Goal: Find specific page/section: Find specific page/section

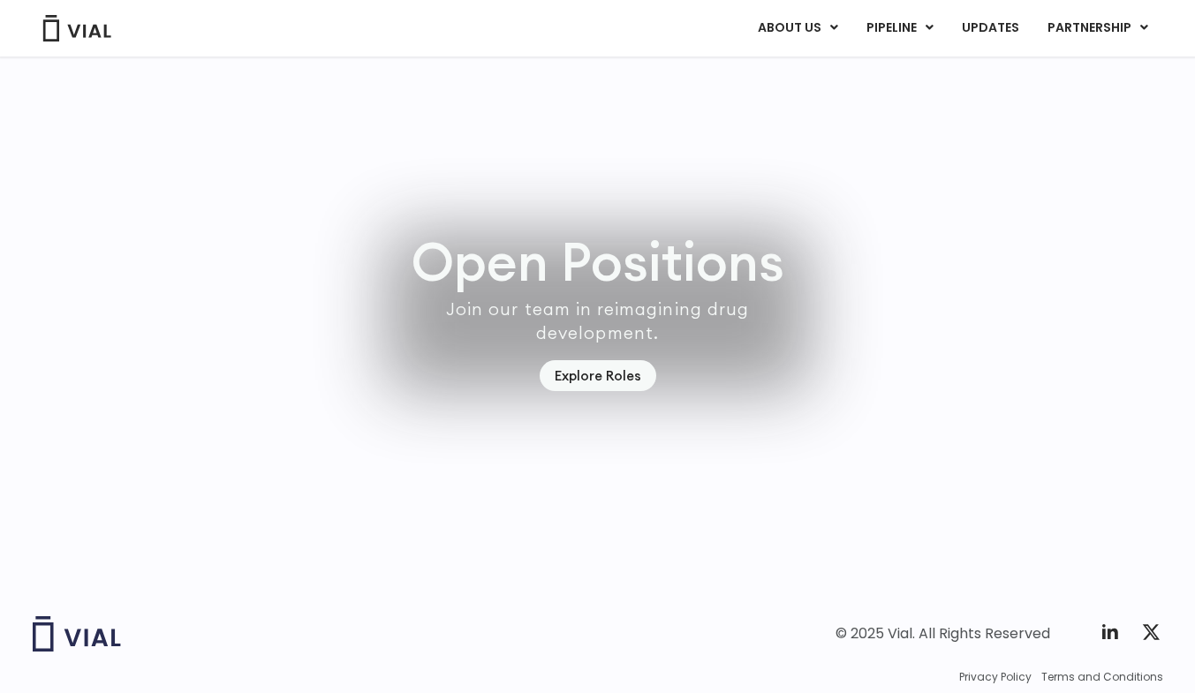
scroll to position [4927, 0]
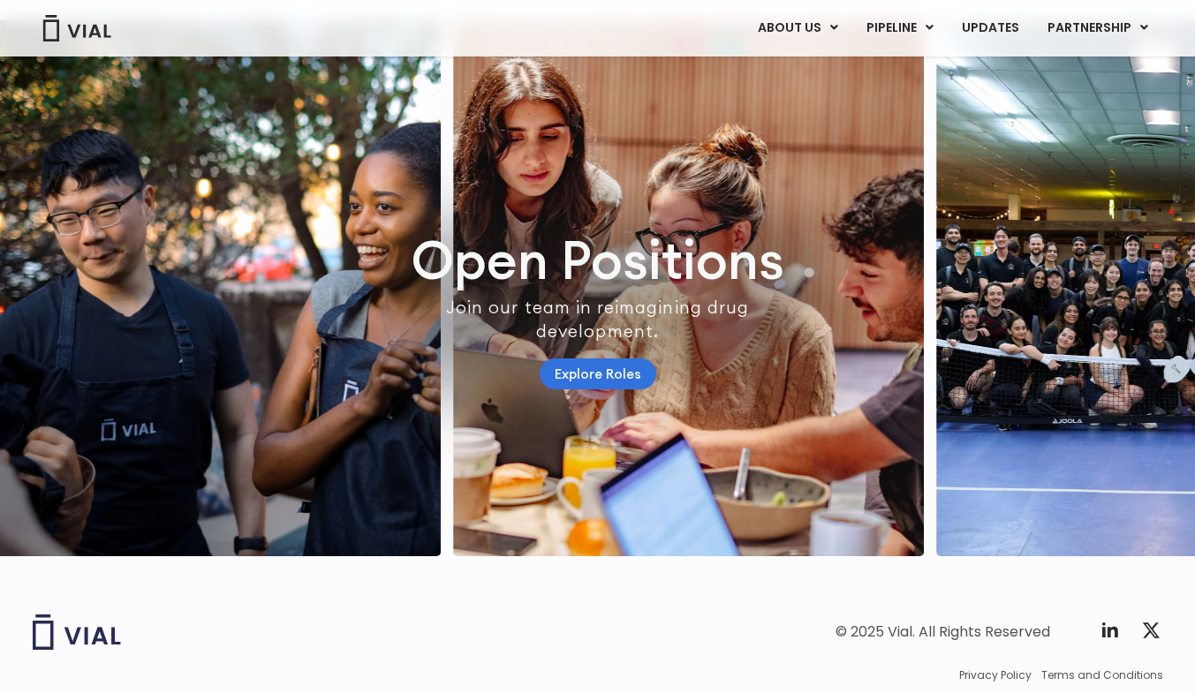
click at [568, 389] on link "Explore Roles" at bounding box center [598, 374] width 117 height 31
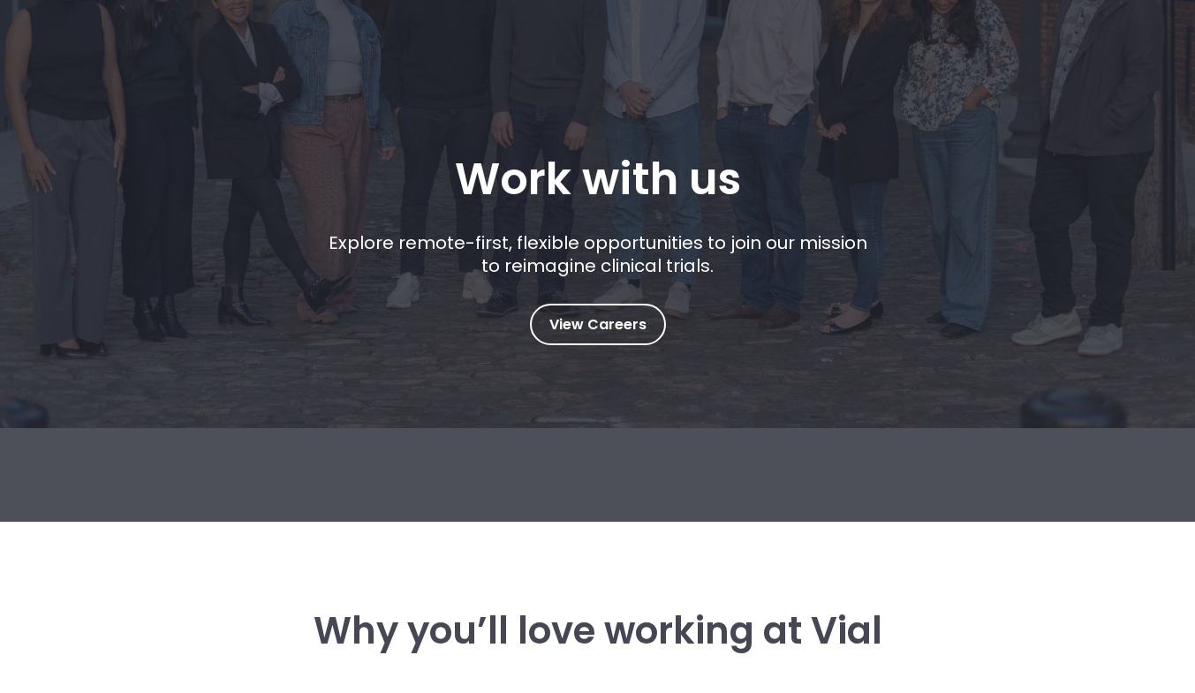
scroll to position [243, 0]
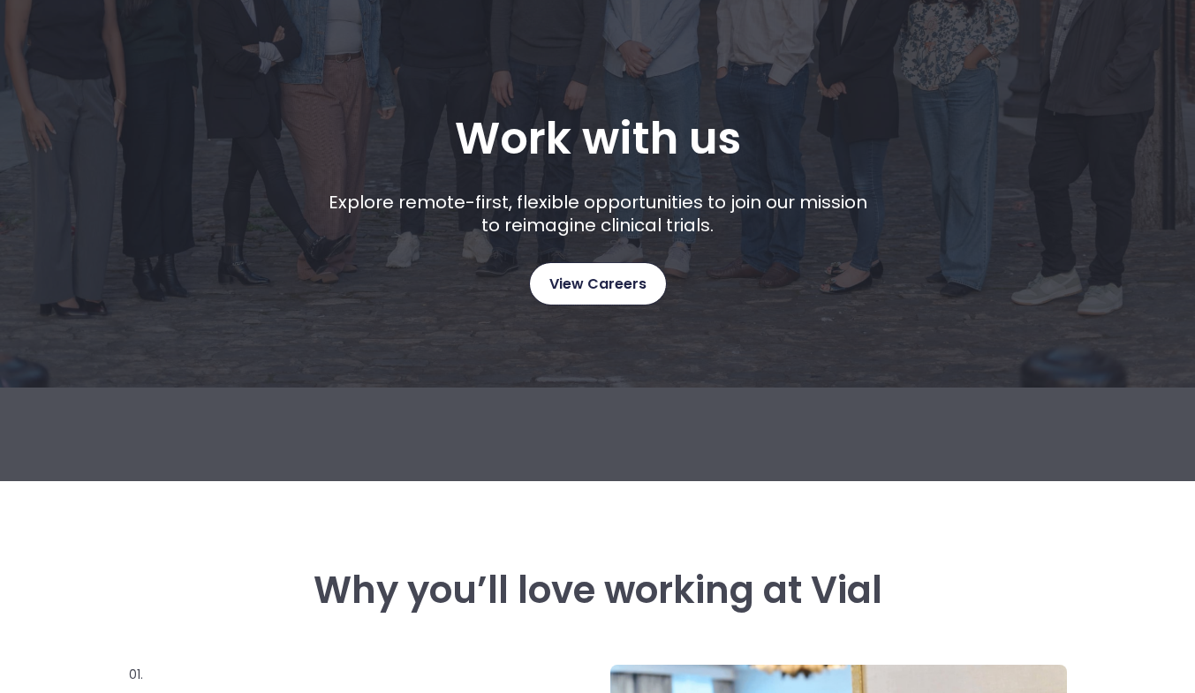
click at [578, 283] on span "View Careers" at bounding box center [597, 284] width 97 height 23
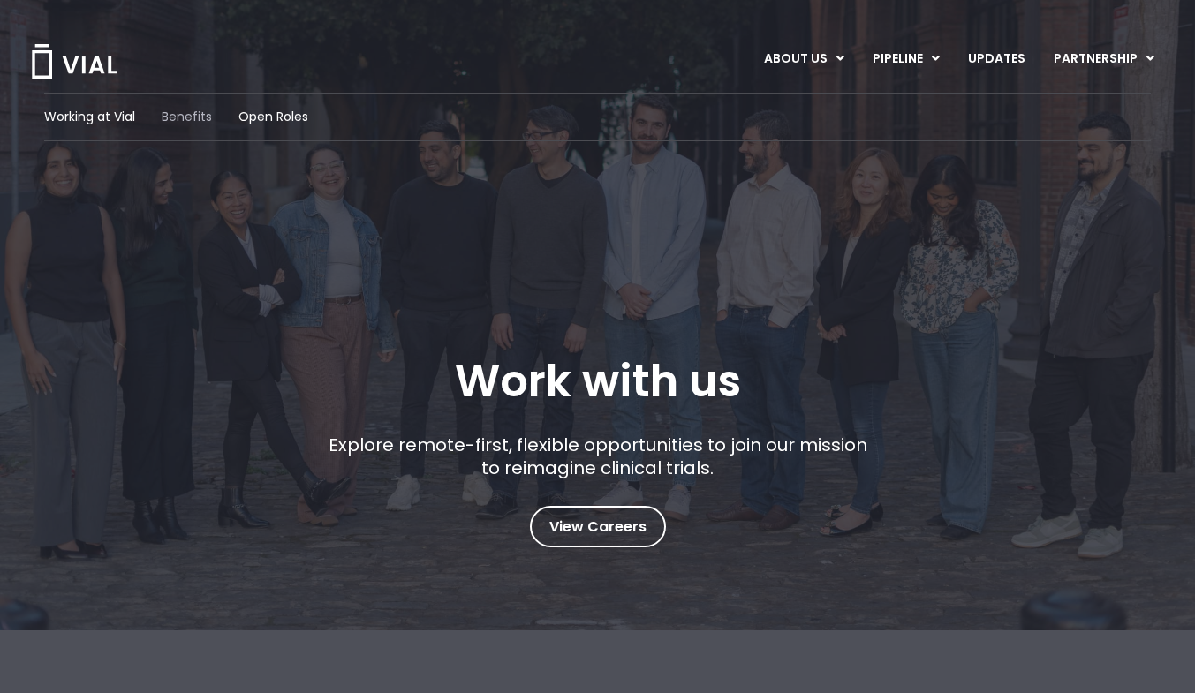
click at [186, 117] on span "Benefits" at bounding box center [187, 117] width 50 height 19
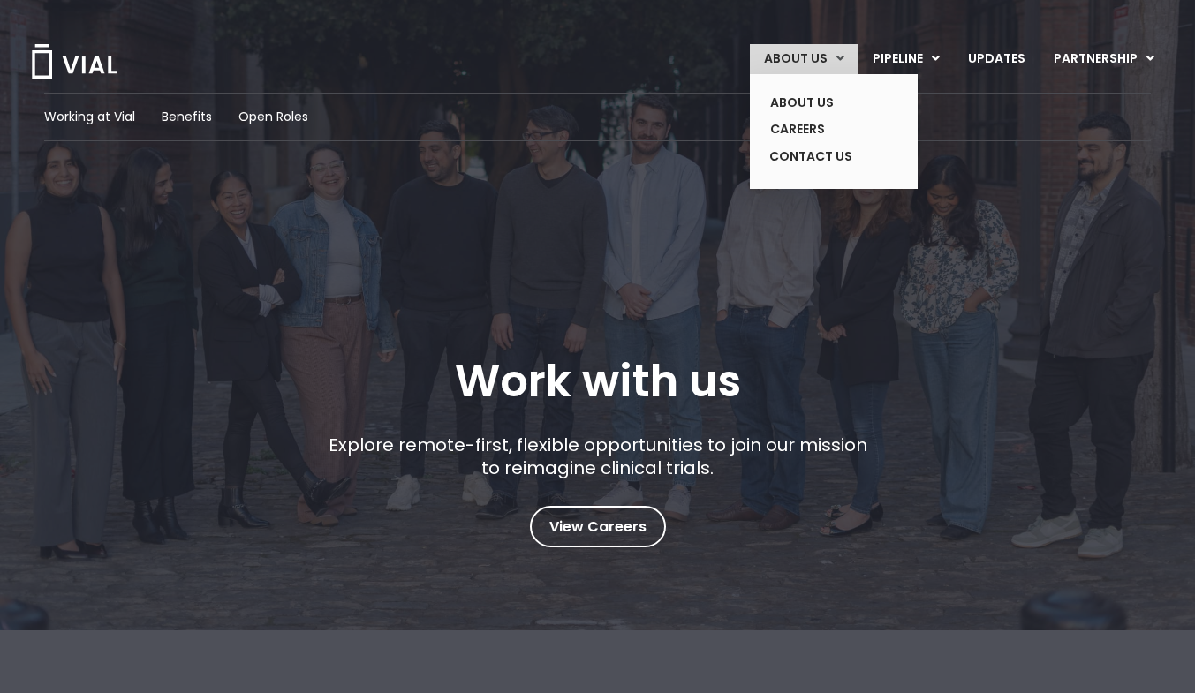
click at [847, 45] on link "ABOUT US" at bounding box center [804, 59] width 108 height 30
click at [813, 103] on link "ABOUT US" at bounding box center [820, 102] width 129 height 27
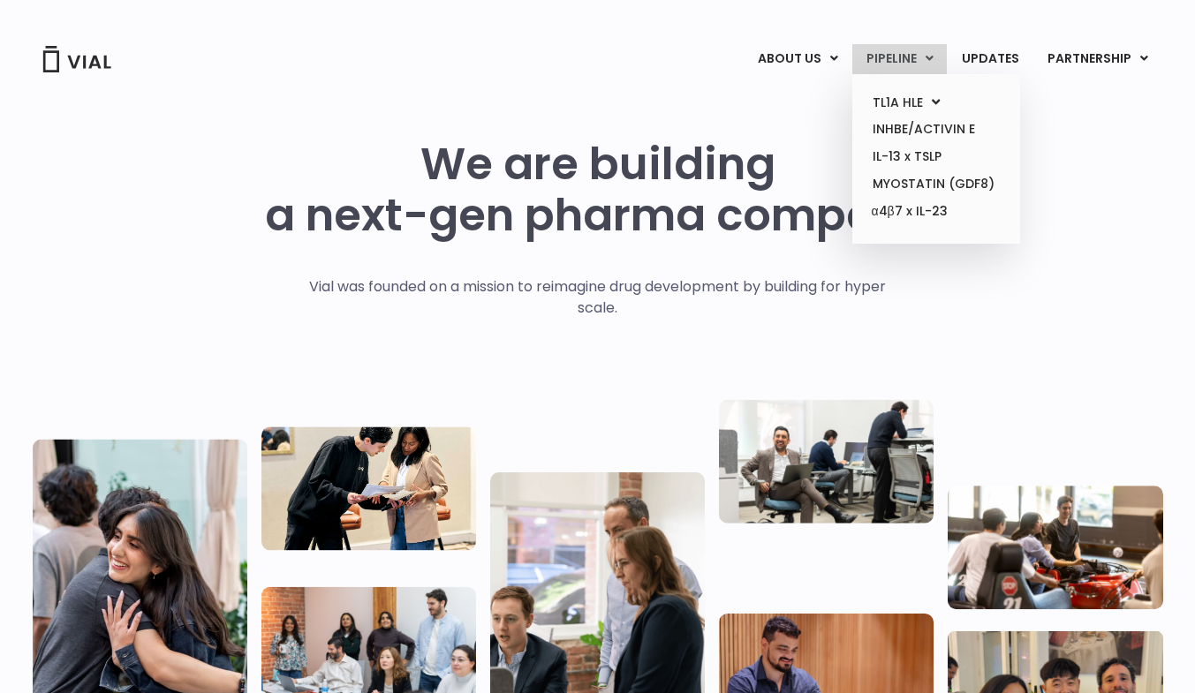
click at [926, 52] on link "PIPELINE" at bounding box center [899, 59] width 94 height 30
